Goal: Task Accomplishment & Management: Use online tool/utility

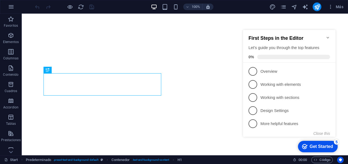
click div "checkmark Get Started 5 First Steps in the Editor Let's guide you through the t…"
click at [324, 131] on button "Close this" at bounding box center [322, 133] width 17 height 4
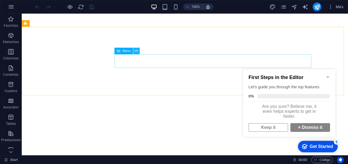
click at [135, 50] on icon at bounding box center [136, 51] width 3 height 6
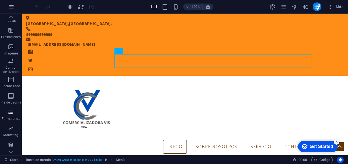
scroll to position [103, 0]
click at [136, 52] on icon at bounding box center [136, 51] width 3 height 6
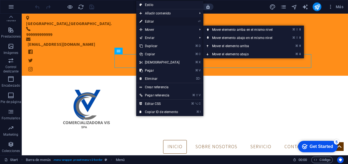
click at [161, 23] on link "⏎ Editar" at bounding box center [159, 21] width 47 height 8
select select
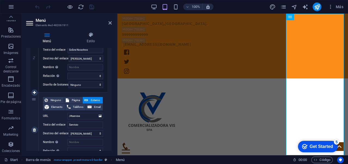
scroll to position [168, 0]
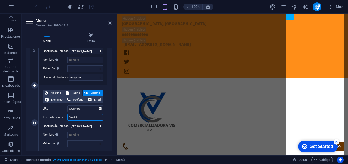
click at [82, 118] on input "Servicio" at bounding box center [86, 117] width 36 height 7
type input "Servicios"
select select
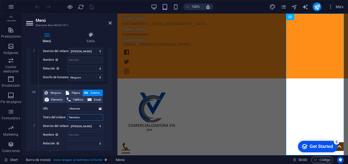
select select
type input "Servicios"
click at [66, 94] on icon at bounding box center [67, 93] width 3 height 7
select select
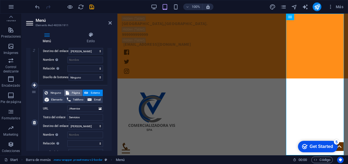
select select
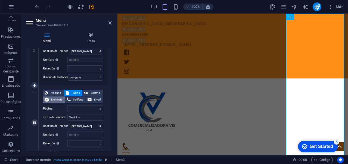
click at [57, 100] on span "Elemento" at bounding box center [57, 99] width 13 height 7
select select
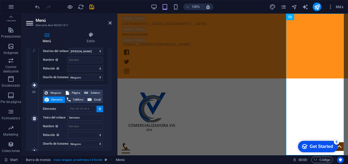
click at [99, 110] on button at bounding box center [100, 109] width 7 height 7
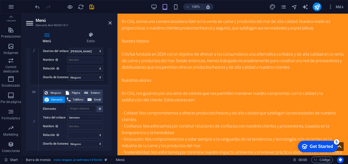
scroll to position [425, 0]
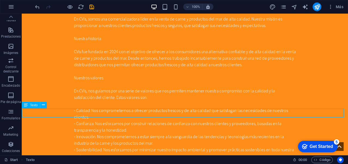
scroll to position [424, 0]
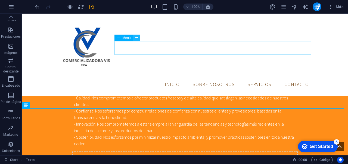
click at [136, 38] on icon at bounding box center [136, 38] width 3 height 6
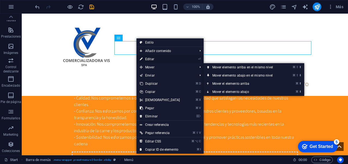
click at [157, 59] on link "⏎ Editar" at bounding box center [160, 59] width 47 height 8
select select
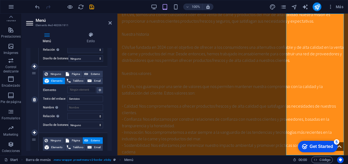
scroll to position [189, 0]
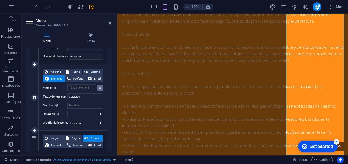
click at [97, 88] on button at bounding box center [100, 88] width 7 height 7
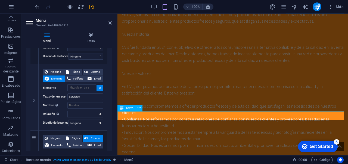
select select
type input "#ed-481947675"
select select
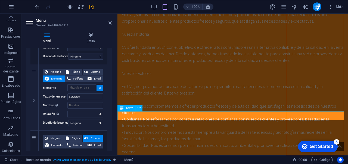
select select
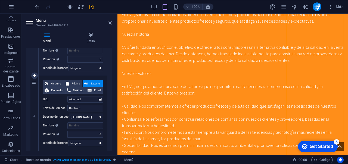
scroll to position [205, 0]
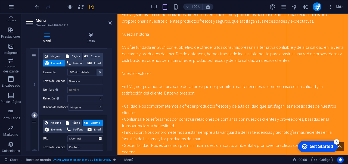
click at [36, 115] on link at bounding box center [34, 115] width 7 height 7
select select
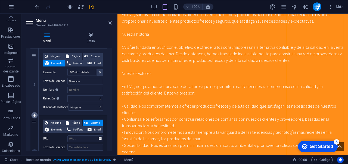
select select
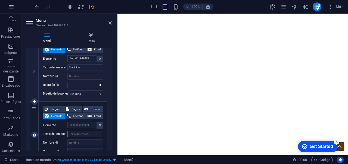
scroll to position [288, 0]
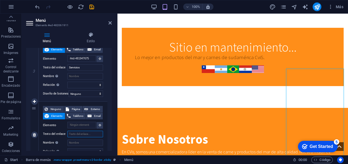
click at [83, 133] on input "Texto del enlace" at bounding box center [86, 134] width 36 height 7
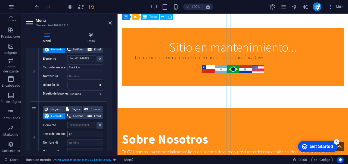
type input "p"
type input "Produc"
select select
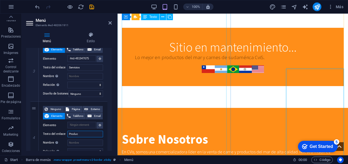
select select
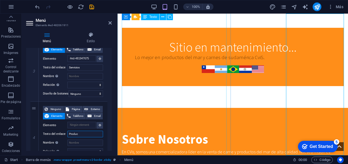
type input "Product"
select select
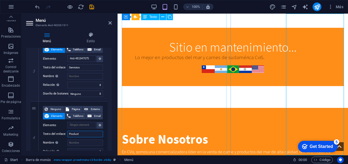
select select
type input "Productos"
select select
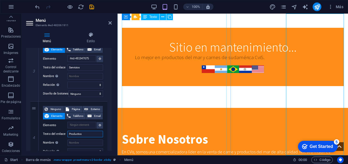
select select
type input "Productos"
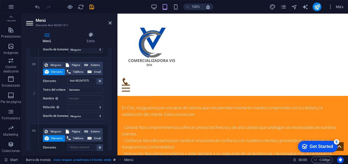
scroll to position [329, 0]
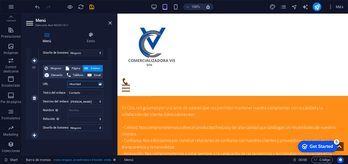
click at [95, 81] on input "/#contact" at bounding box center [86, 84] width 36 height 7
type input "/"
select select
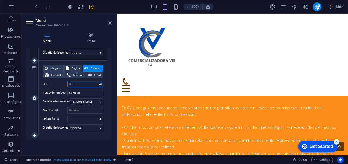
select select
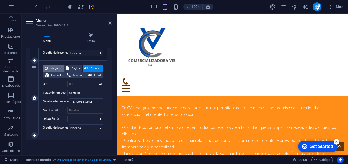
click at [57, 73] on span "Elemento" at bounding box center [57, 75] width 13 height 7
select select
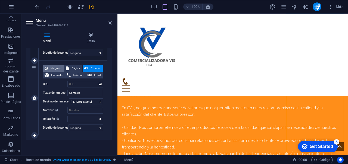
select select
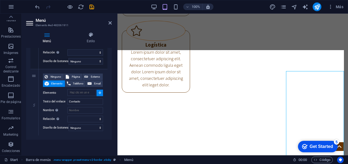
scroll to position [1190, 0]
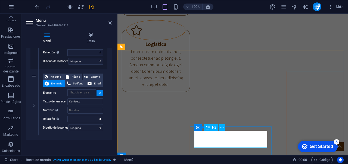
select select
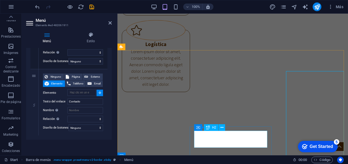
type input "#ed-481801655"
select select
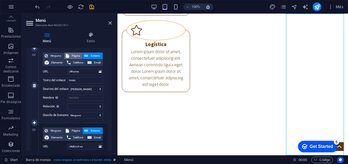
scroll to position [15, 0]
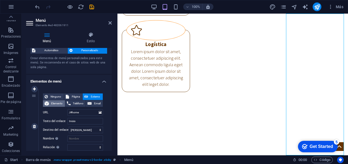
click at [58, 102] on span "Elemento" at bounding box center [57, 103] width 13 height 7
select select
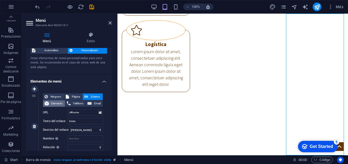
select select
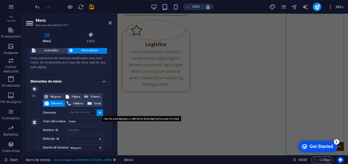
click at [100, 112] on button at bounding box center [100, 112] width 7 height 7
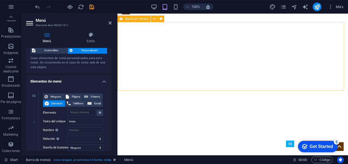
scroll to position [0, 0]
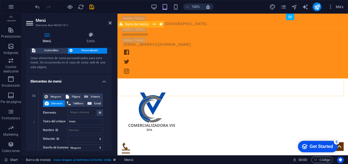
click at [193, 80] on div "Inicio Sobre Nosotros Servicios Productos Contacto" at bounding box center [233, 119] width 231 height 82
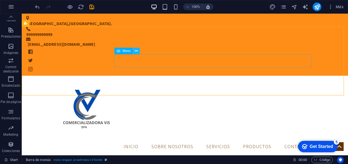
click at [137, 49] on icon at bounding box center [136, 51] width 3 height 6
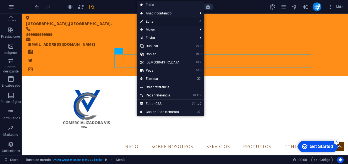
click at [152, 22] on link "⏎ Editar" at bounding box center [160, 21] width 47 height 8
select select
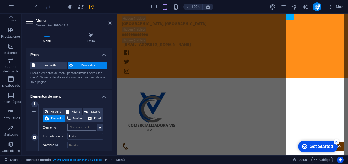
scroll to position [1, 0]
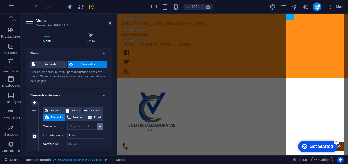
click at [97, 126] on button at bounding box center [100, 126] width 7 height 7
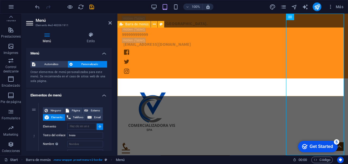
click at [215, 94] on div "Inicio Sobre Nosotros Servicios Productos Contacto" at bounding box center [233, 119] width 231 height 82
type input "#ed-482061896"
select select
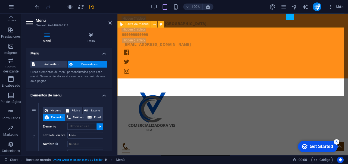
select select
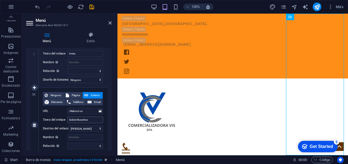
scroll to position [83, 0]
click at [61, 103] on span "Elemento" at bounding box center [57, 102] width 13 height 7
select select
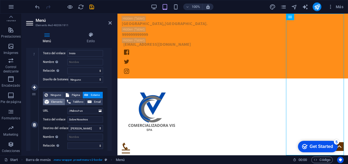
select select
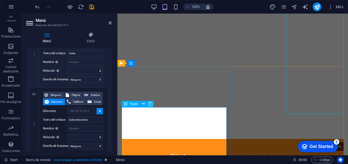
scroll to position [177, 0]
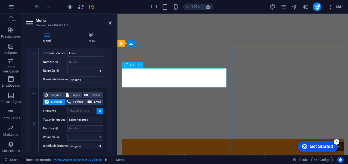
select select
type input "#ed-481801247"
select select
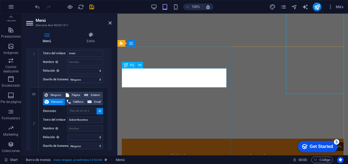
select select
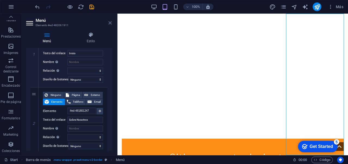
click at [109, 22] on icon at bounding box center [110, 23] width 3 height 4
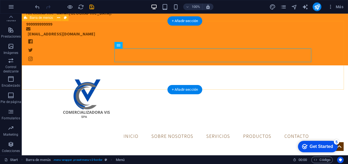
scroll to position [12, 0]
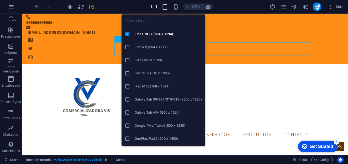
click at [166, 8] on icon "button" at bounding box center [165, 7] width 6 height 6
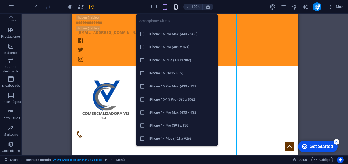
click at [173, 8] on icon "button" at bounding box center [176, 7] width 6 height 6
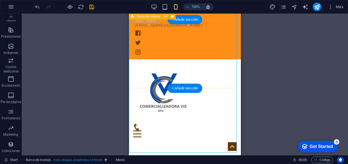
scroll to position [24, 0]
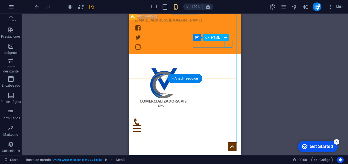
click at [230, 125] on div at bounding box center [184, 128] width 103 height 7
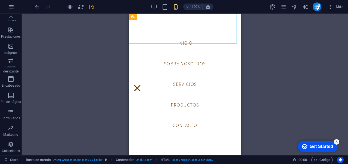
scroll to position [0, 0]
click at [292, 36] on div "H1 Predeterminado Predeterminado Contenedor Marcador Contenedor Banner Contened…" at bounding box center [185, 85] width 327 height 142
click at [157, 9] on div "100%" at bounding box center [182, 6] width 63 height 9
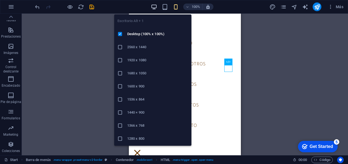
click at [157, 8] on icon "button" at bounding box center [154, 7] width 6 height 6
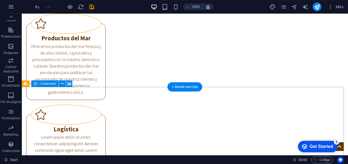
scroll to position [1179, 0]
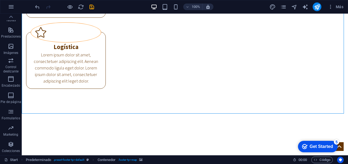
drag, startPoint x: 104, startPoint y: 80, endPoint x: 121, endPoint y: 95, distance: 23.1
drag, startPoint x: 121, startPoint y: 95, endPoint x: 104, endPoint y: 80, distance: 23.1
select select "px"
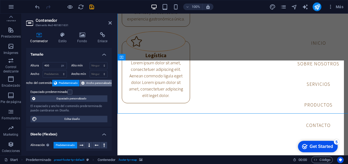
scroll to position [1180, 0]
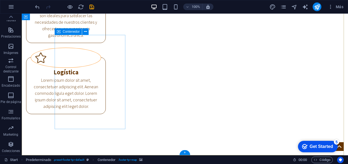
scroll to position [1284, 0]
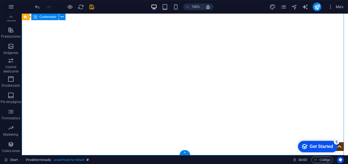
click at [44, 90] on div "Arrastra aquí para reemplazar el contenido existente. Si quieres crear un eleme…" at bounding box center [185, 85] width 327 height 142
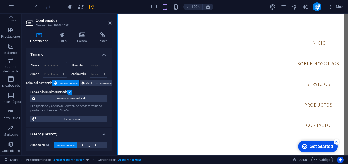
scroll to position [1340, 0]
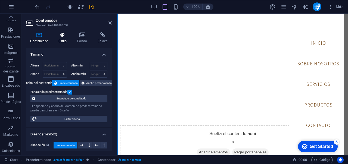
click at [61, 39] on h4 "Estilo" at bounding box center [63, 37] width 19 height 11
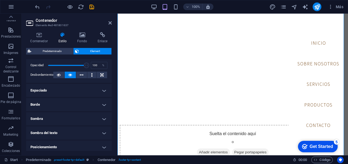
scroll to position [79, 0]
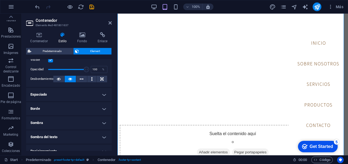
click at [82, 106] on h4 "Borde" at bounding box center [69, 108] width 86 height 13
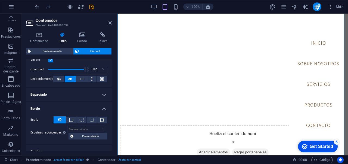
click at [90, 98] on h4 "Espaciado" at bounding box center [69, 94] width 86 height 13
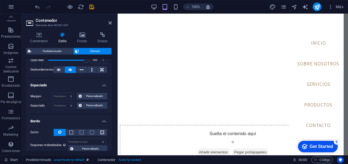
scroll to position [93, 0]
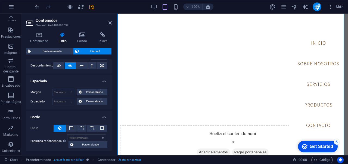
click at [102, 78] on h4 "Espaciado" at bounding box center [69, 80] width 86 height 10
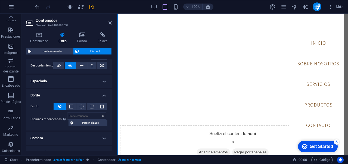
click at [100, 94] on h4 "Borde" at bounding box center [69, 94] width 86 height 10
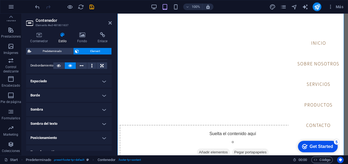
click at [95, 106] on h4 "Sombra" at bounding box center [69, 109] width 86 height 13
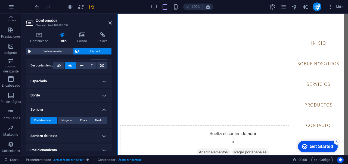
click at [96, 107] on h4 "Sombra" at bounding box center [69, 108] width 86 height 10
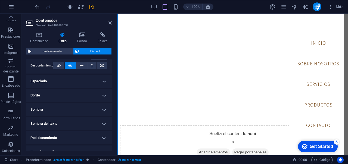
click at [96, 120] on h4 "Sombra del texto" at bounding box center [69, 123] width 86 height 13
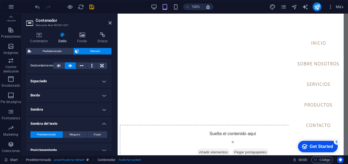
click at [96, 121] on h4 "Sombra del texto" at bounding box center [69, 122] width 86 height 10
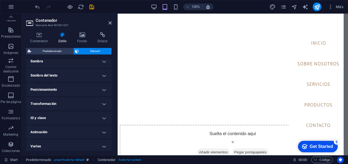
scroll to position [143, 0]
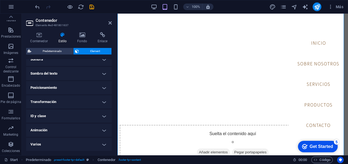
click at [96, 82] on h4 "Posicionamiento" at bounding box center [69, 87] width 86 height 13
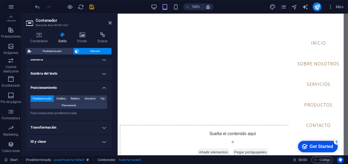
click at [96, 83] on h4 "Posicionamiento" at bounding box center [69, 86] width 86 height 10
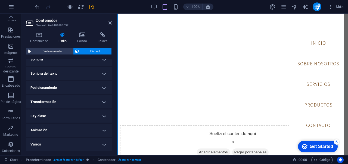
click at [99, 101] on h4 "Transformación" at bounding box center [69, 101] width 86 height 13
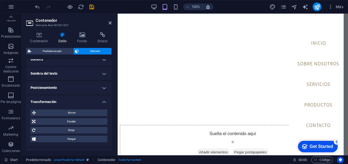
click at [99, 102] on h4 "Transformación" at bounding box center [69, 100] width 86 height 10
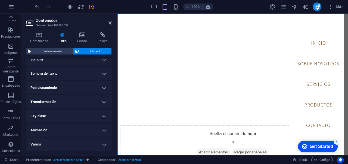
click at [99, 111] on h4 "ID y clase" at bounding box center [69, 115] width 86 height 13
click at [98, 111] on h4 "ID y clase" at bounding box center [69, 114] width 86 height 10
click at [101, 128] on h4 "Animación" at bounding box center [69, 130] width 86 height 13
click at [101, 127] on h4 "Animación" at bounding box center [69, 129] width 86 height 10
click at [103, 141] on h4 "Varios" at bounding box center [69, 144] width 86 height 13
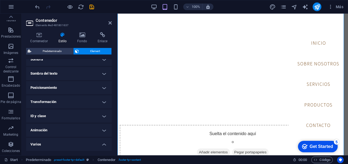
click at [102, 143] on h4 "Varios" at bounding box center [69, 143] width 86 height 10
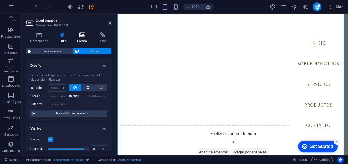
click at [90, 42] on h4 "Fondo" at bounding box center [83, 37] width 20 height 11
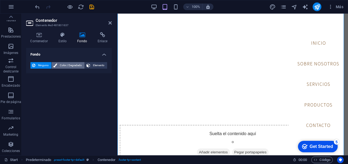
click at [72, 66] on span "Color / Degradado" at bounding box center [71, 65] width 24 height 7
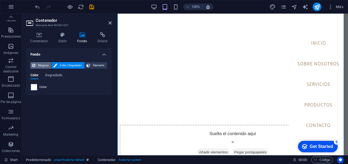
click at [48, 65] on span "Ninguno" at bounding box center [43, 65] width 13 height 7
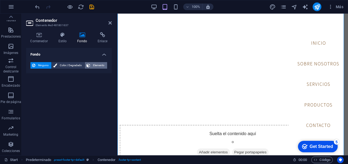
click at [97, 65] on span "Elemento" at bounding box center [99, 65] width 14 height 7
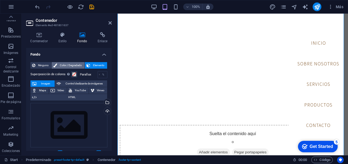
click at [61, 64] on span "Color / Degradado" at bounding box center [71, 65] width 24 height 7
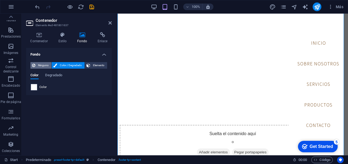
click at [42, 62] on span "Ninguno" at bounding box center [43, 65] width 13 height 7
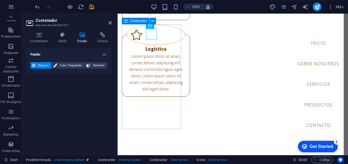
scroll to position [1351, 0]
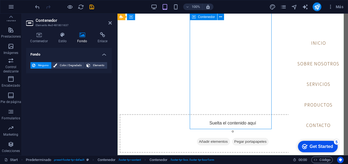
drag, startPoint x: 223, startPoint y: 126, endPoint x: 319, endPoint y: 127, distance: 96.1
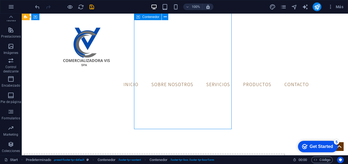
drag, startPoint x: 223, startPoint y: 127, endPoint x: 127, endPoint y: 127, distance: 96.1
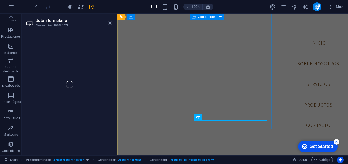
scroll to position [1340, 0]
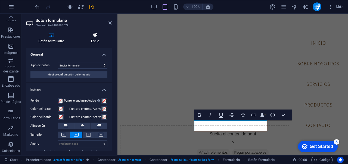
click at [93, 40] on h4 "Estilo" at bounding box center [95, 37] width 33 height 11
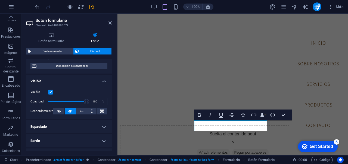
scroll to position [87, 0]
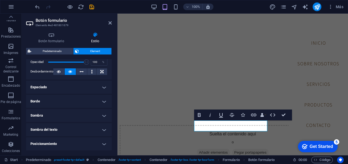
click at [97, 84] on h4 "Espaciado" at bounding box center [69, 87] width 86 height 13
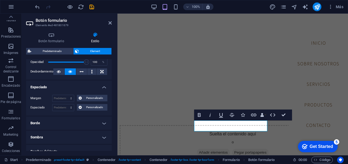
click at [97, 85] on h4 "Espaciado" at bounding box center [69, 86] width 86 height 10
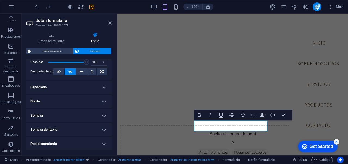
click at [104, 100] on h4 "Borde" at bounding box center [69, 101] width 86 height 13
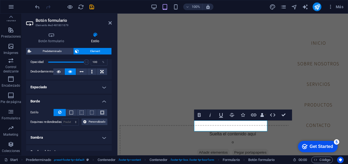
click at [103, 102] on h4 "Borde" at bounding box center [69, 100] width 86 height 10
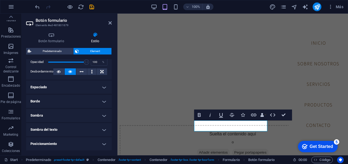
click at [101, 114] on h4 "Sombra" at bounding box center [69, 115] width 86 height 13
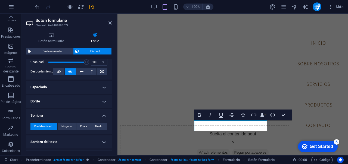
click at [101, 114] on h4 "Sombra" at bounding box center [69, 114] width 86 height 10
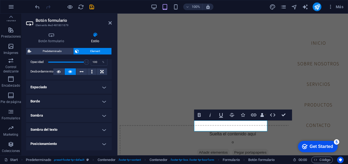
click at [103, 127] on h4 "Sombra del texto" at bounding box center [69, 129] width 86 height 13
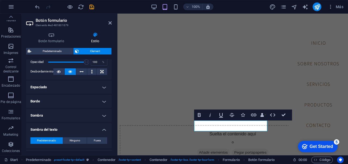
click at [103, 127] on h4 "Sombra del texto" at bounding box center [69, 128] width 86 height 10
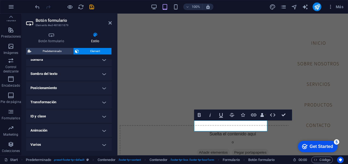
scroll to position [143, 0]
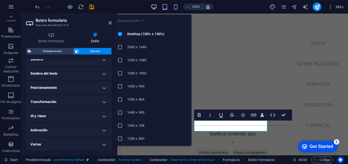
click at [151, 6] on icon "button" at bounding box center [154, 7] width 6 height 6
click at [154, 5] on icon "button" at bounding box center [154, 7] width 6 height 6
click at [157, 9] on icon "button" at bounding box center [154, 7] width 6 height 6
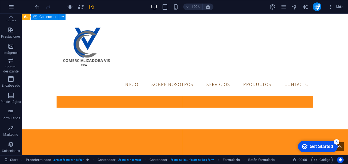
scroll to position [0, 0]
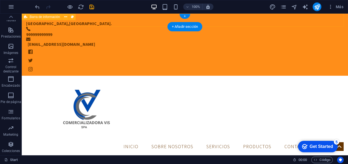
click at [277, 20] on div "[GEOGRAPHIC_DATA],[GEOGRAPHIC_DATA]. 999999999999 [EMAIL_ADDRESS][DOMAIN_NAME]" at bounding box center [185, 45] width 327 height 62
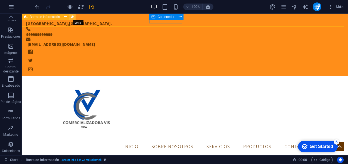
click at [72, 17] on icon at bounding box center [72, 17] width 3 height 6
select select "rem"
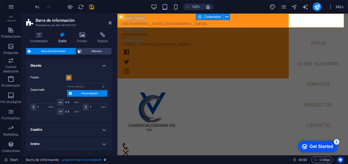
click at [69, 79] on span at bounding box center [69, 77] width 4 height 4
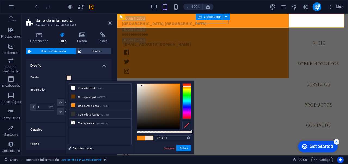
click at [142, 86] on div at bounding box center [158, 106] width 43 height 45
drag, startPoint x: 142, startPoint y: 86, endPoint x: 138, endPoint y: 87, distance: 4.0
click at [138, 87] on div at bounding box center [138, 87] width 2 height 2
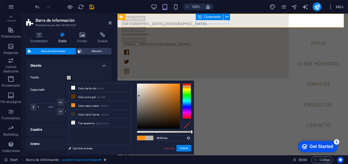
drag, startPoint x: 137, startPoint y: 88, endPoint x: 139, endPoint y: 96, distance: 8.1
click at [139, 96] on div at bounding box center [158, 106] width 43 height 45
type input "#bbb6b1"
click at [139, 95] on div at bounding box center [139, 96] width 2 height 2
